Goal: Task Accomplishment & Management: Manage account settings

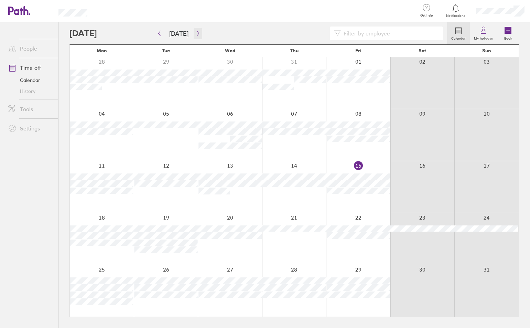
click at [195, 35] on icon "button" at bounding box center [197, 33] width 5 height 5
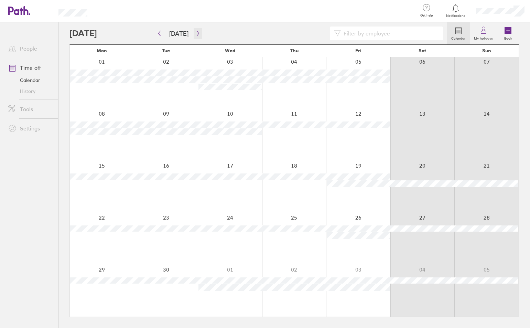
click at [195, 35] on icon "button" at bounding box center [197, 33] width 5 height 5
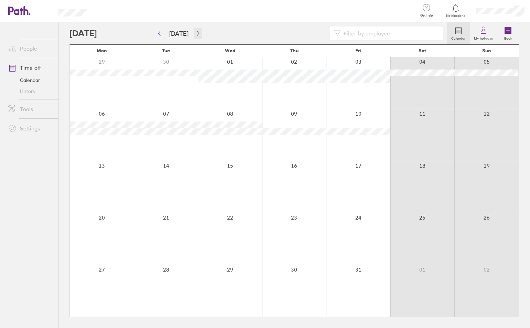
click at [195, 35] on icon "button" at bounding box center [197, 33] width 5 height 5
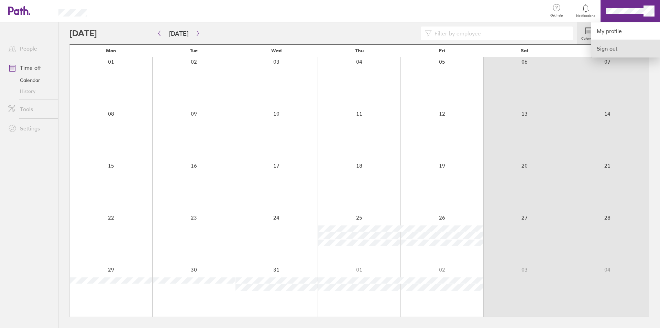
click at [529, 49] on link "Sign out" at bounding box center [625, 48] width 69 height 17
